Goal: Task Accomplishment & Management: Manage account settings

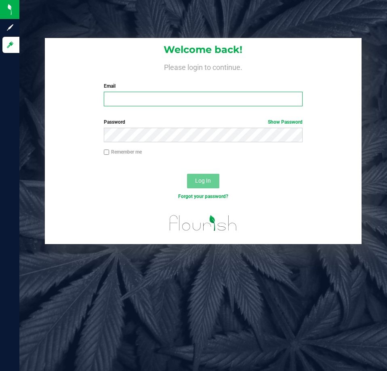
click at [264, 100] on input "Email" at bounding box center [203, 99] width 199 height 15
click at [277, 31] on div "Welcome back! Please login to continue. Email Required Please format your email…" at bounding box center [203, 185] width 368 height 371
click at [248, 91] on div "Email Required Please format your email correctly." at bounding box center [203, 94] width 211 height 24
click at [380, 345] on div "Welcome back! Please login to continue. Email Required Please format your email…" at bounding box center [203, 185] width 368 height 371
click at [268, 54] on h1 "Welcome back!" at bounding box center [203, 49] width 317 height 11
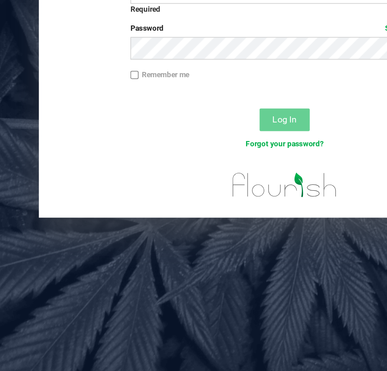
click at [206, 163] on div "Remember me" at bounding box center [203, 155] width 317 height 15
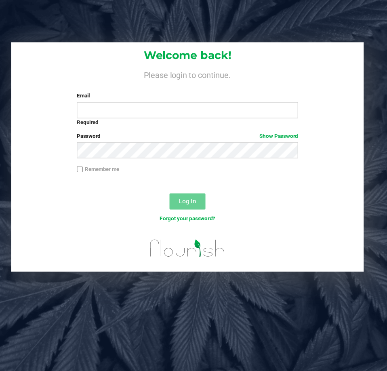
click at [378, 306] on div "Welcome back! Please login to continue. Email Required Please format your email…" at bounding box center [203, 185] width 368 height 371
